Goal: Task Accomplishment & Management: Complete application form

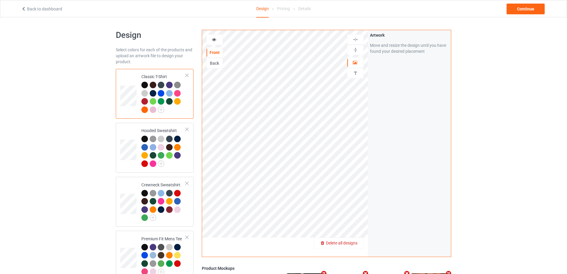
click at [355, 245] on span "Delete all designs" at bounding box center [342, 242] width 32 height 5
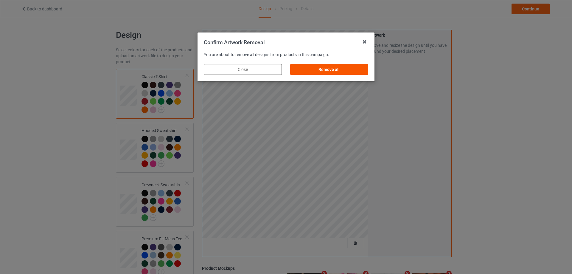
click at [337, 69] on div "Remove all" at bounding box center [329, 69] width 78 height 11
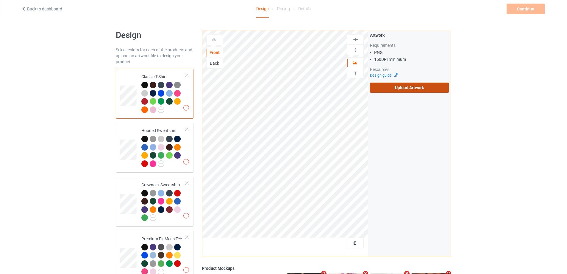
click at [395, 86] on label "Upload Artwork" at bounding box center [409, 88] width 79 height 10
click at [0, 0] on input "Upload Artwork" at bounding box center [0, 0] width 0 height 0
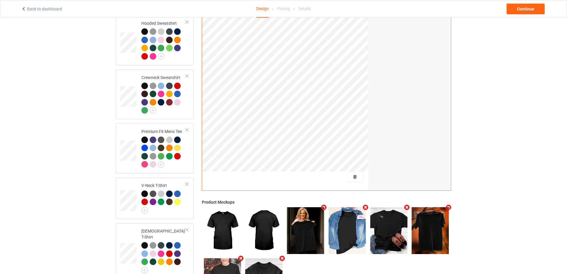
scroll to position [27, 0]
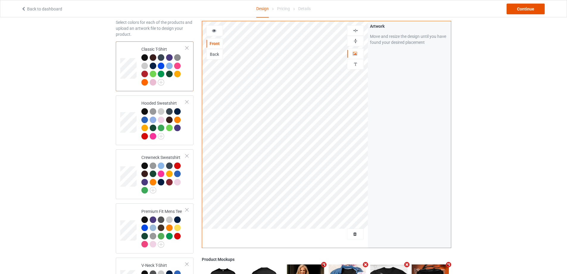
click at [528, 8] on div "Continue" at bounding box center [526, 9] width 38 height 11
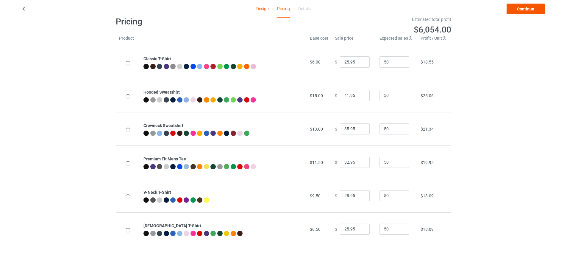
scroll to position [17, 0]
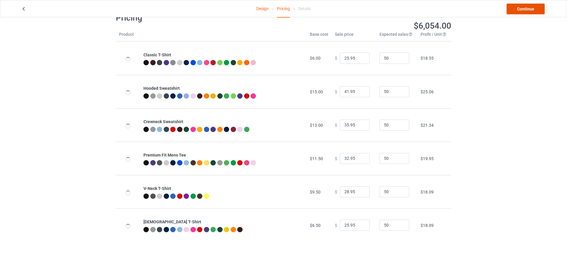
click at [529, 8] on link "Continue" at bounding box center [526, 9] width 38 height 11
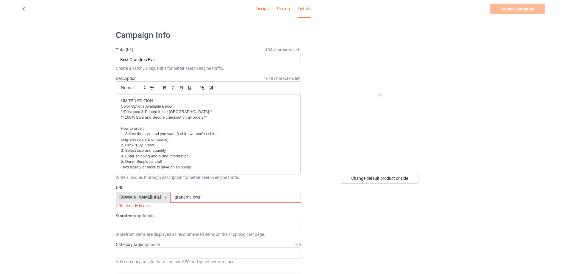
drag, startPoint x: 177, startPoint y: 61, endPoint x: 100, endPoint y: 53, distance: 76.9
type input "Old people"
drag, startPoint x: 203, startPoint y: 195, endPoint x: 141, endPoint y: 192, distance: 62.0
click at [141, 192] on div "[DOMAIN_NAME][URL] [DOMAIN_NAME][URL] [DOMAIN_NAME][URL] [DOMAIN_NAME][URL] [DO…" at bounding box center [208, 197] width 185 height 11
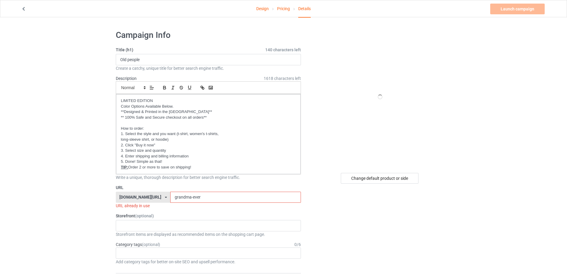
paste input "Old people"
click at [172, 199] on input "Old people" at bounding box center [235, 197] width 130 height 11
click at [201, 199] on input "Old-people" at bounding box center [235, 197] width 130 height 11
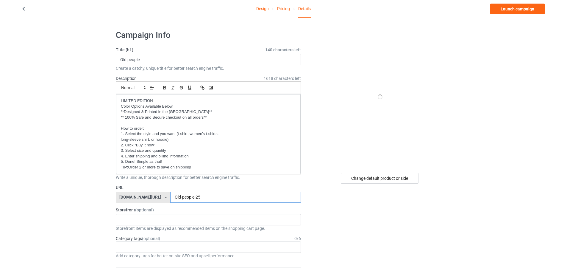
type input "Old-people-25"
click at [262, 10] on link "Design" at bounding box center [262, 8] width 13 height 17
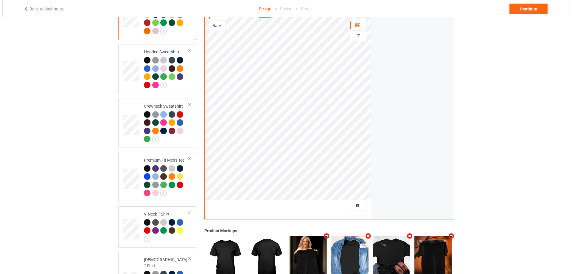
scroll to position [147, 0]
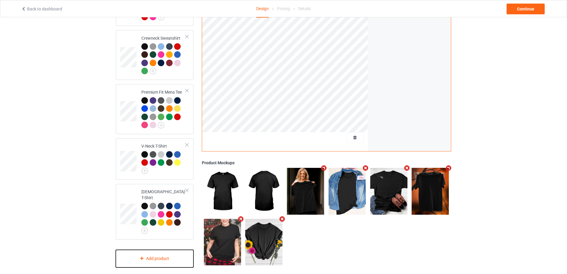
click at [155, 253] on div "Add product" at bounding box center [155, 259] width 78 height 18
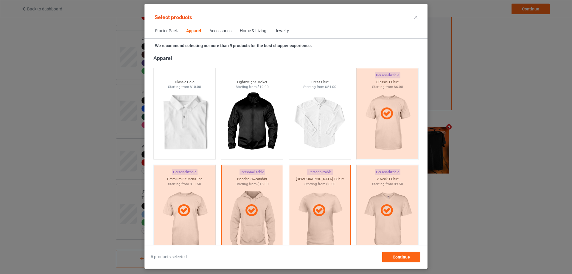
click at [263, 30] on div "Home & Living" at bounding box center [253, 31] width 27 height 6
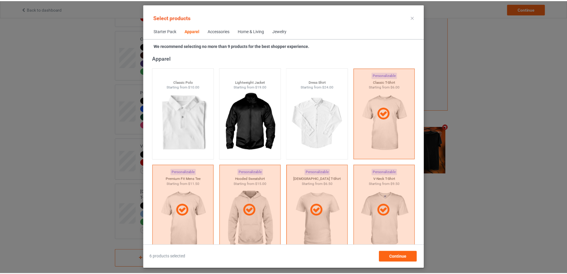
scroll to position [2686, 0]
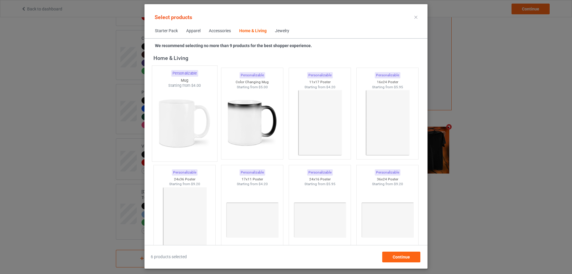
click at [187, 113] on div at bounding box center [184, 123] width 65 height 70
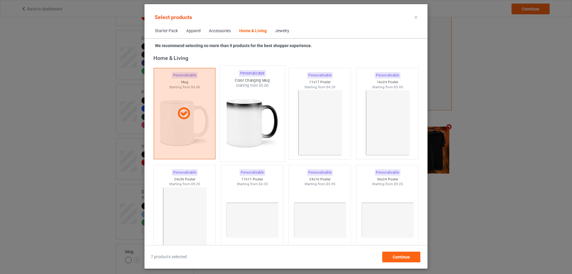
click at [250, 113] on div at bounding box center [252, 123] width 65 height 70
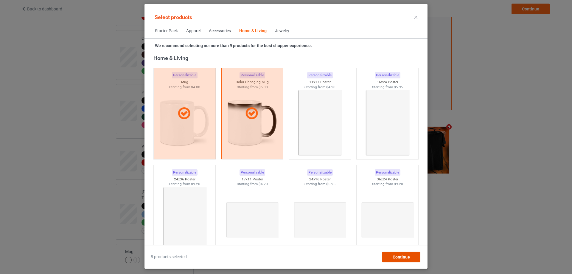
click at [396, 259] on span "Continue" at bounding box center [401, 256] width 17 height 5
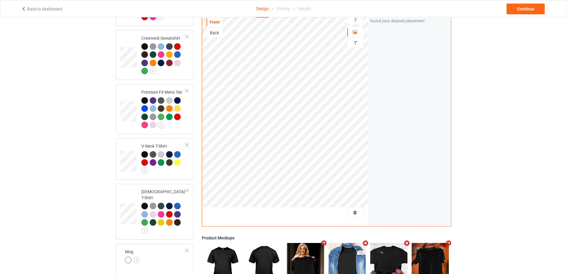
scroll to position [222, 0]
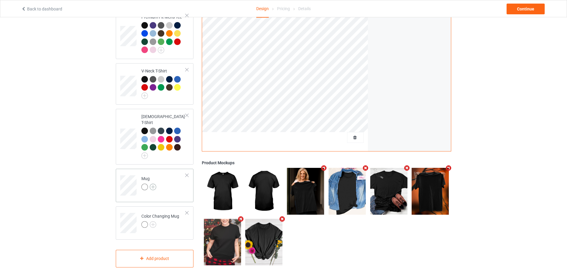
click at [152, 183] on img at bounding box center [153, 186] width 7 height 7
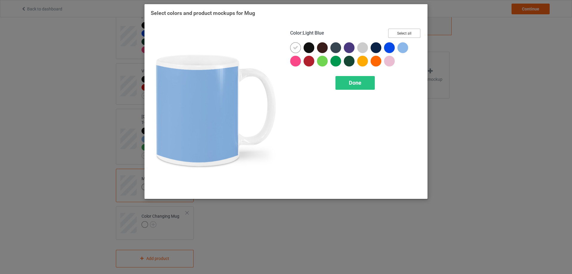
click at [411, 33] on button "Select all" at bounding box center [404, 33] width 32 height 9
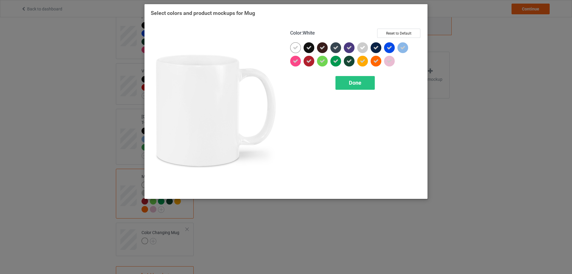
click at [300, 48] on div at bounding box center [295, 47] width 11 height 11
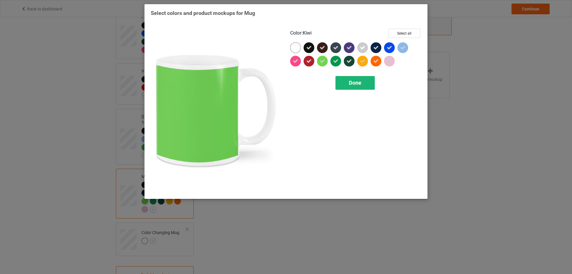
click at [346, 82] on div "Done" at bounding box center [354, 83] width 39 height 14
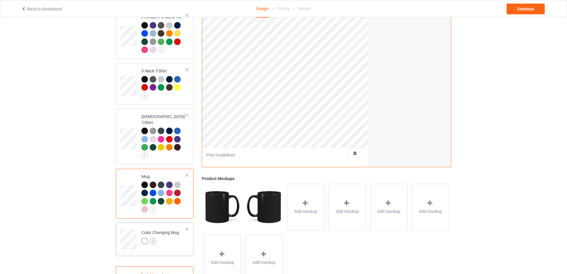
click at [152, 238] on img at bounding box center [153, 241] width 7 height 7
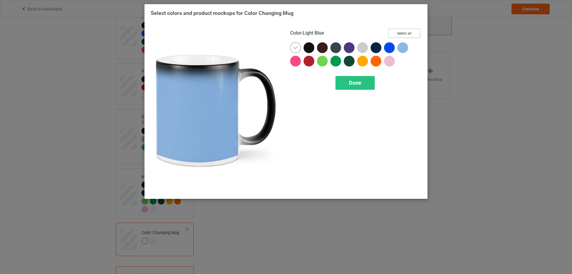
click at [410, 31] on button "Select all" at bounding box center [404, 33] width 32 height 9
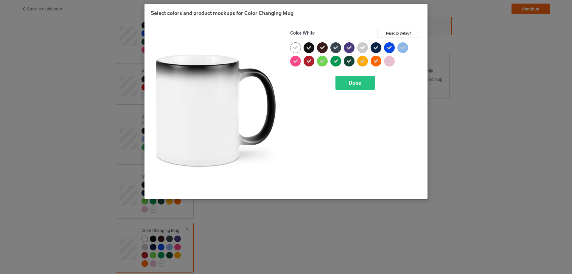
click at [298, 45] on div at bounding box center [295, 47] width 11 height 11
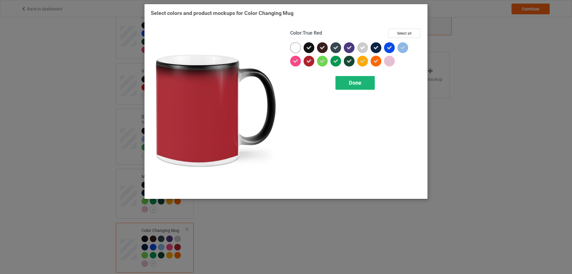
click at [340, 80] on div "Done" at bounding box center [354, 83] width 39 height 14
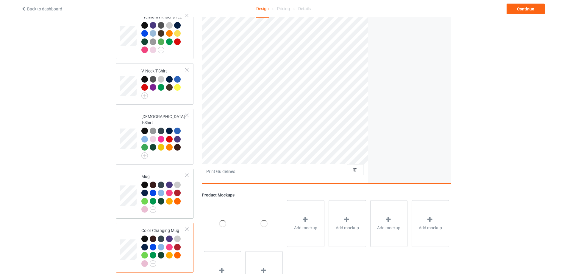
click at [130, 173] on td at bounding box center [129, 193] width 18 height 45
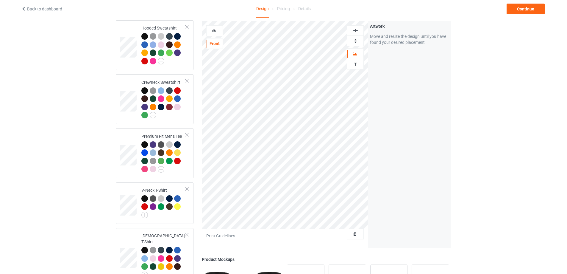
click at [355, 38] on img at bounding box center [356, 41] width 6 height 6
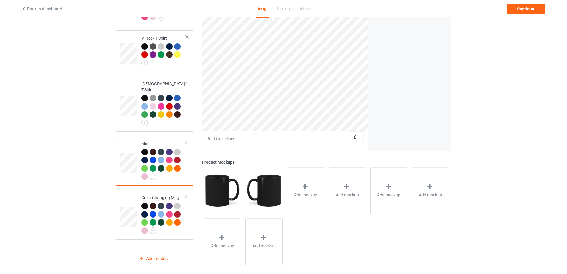
scroll to position [135, 0]
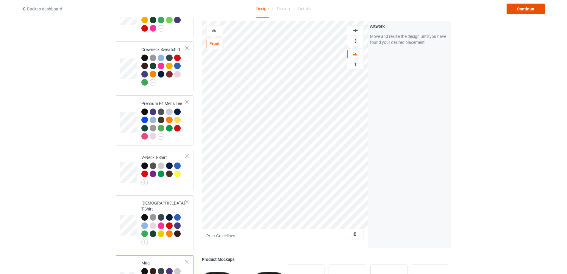
click at [523, 5] on div "Continue" at bounding box center [526, 9] width 38 height 11
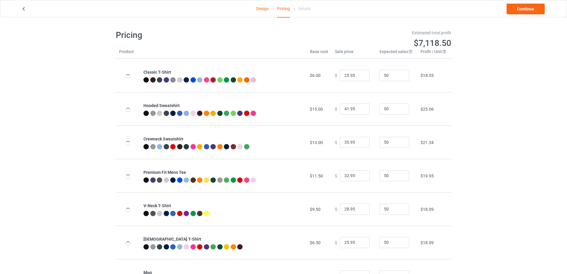
scroll to position [64, 0]
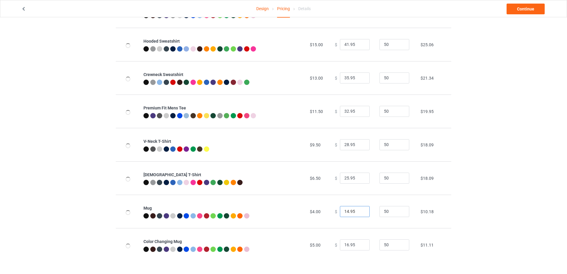
drag, startPoint x: 354, startPoint y: 211, endPoint x: 317, endPoint y: 207, distance: 37.7
click at [317, 208] on tr "Mug $4.00 $ 14.95 50 $10.18" at bounding box center [284, 211] width 336 height 33
type input "22.95"
drag, startPoint x: 354, startPoint y: 246, endPoint x: 319, endPoint y: 246, distance: 34.3
click at [319, 246] on tr "Color Changing Mug $5.00 $ 16.95 50 $11.11" at bounding box center [284, 244] width 336 height 33
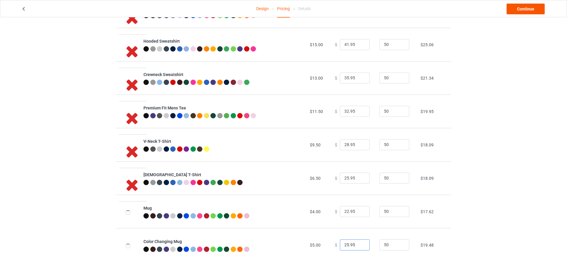
type input "25.95"
click at [524, 7] on link "Continue" at bounding box center [526, 9] width 38 height 11
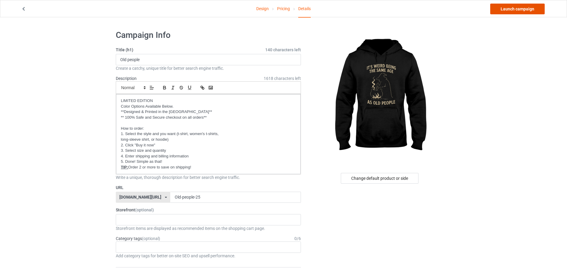
click at [518, 11] on link "Launch campaign" at bounding box center [518, 9] width 55 height 11
